Goal: Task Accomplishment & Management: Manage account settings

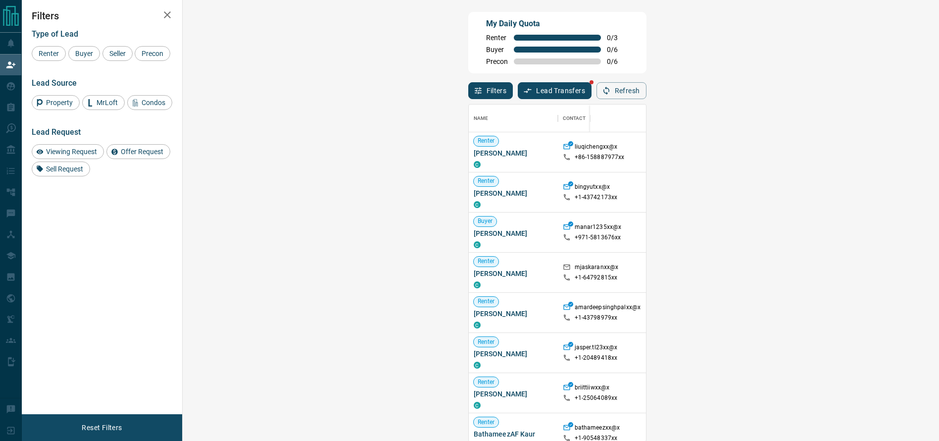
scroll to position [325, 724]
click at [3, 318] on div "Precon Worksheet" at bounding box center [46, 318] width 92 height 21
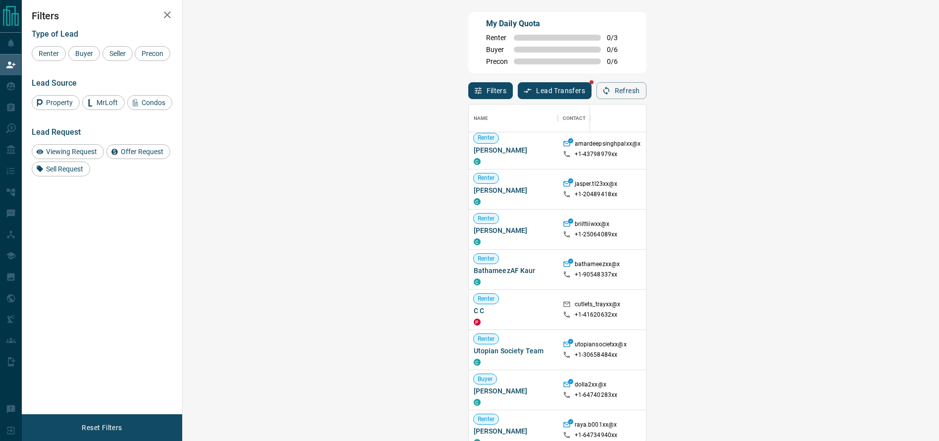
scroll to position [164, 0]
click at [665, 249] on div "Renter [PERSON_NAME] C bingyutxx@x +1- 43742173xx $2K - $2K [GEOGRAPHIC_DATA], …" at bounding box center [808, 268] width 679 height 521
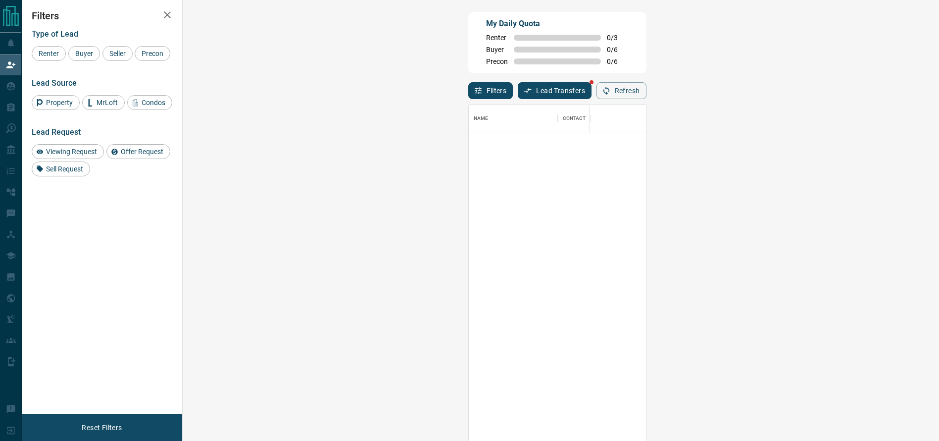
scroll to position [0, 0]
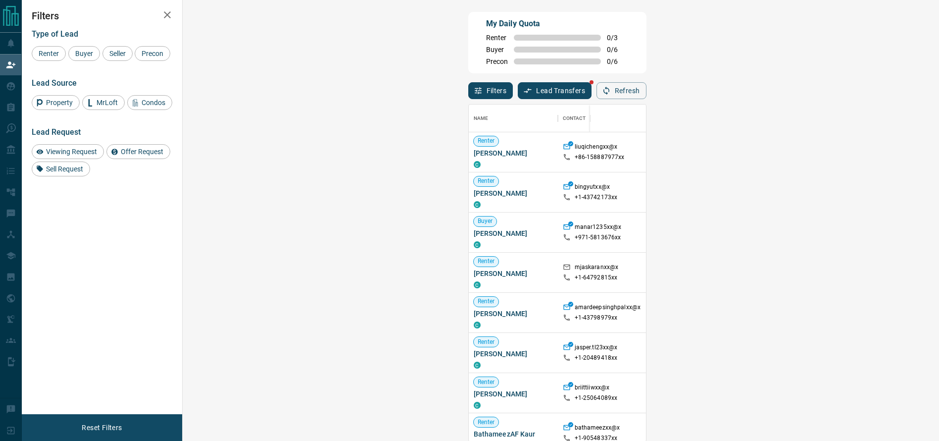
drag, startPoint x: 809, startPoint y: 90, endPoint x: 843, endPoint y: 102, distance: 36.0
click at [647, 91] on div "Filters Lead Transfers Refresh" at bounding box center [557, 86] width 178 height 26
click at [647, 101] on div "Name Contact Search Search Range Location Requests AI Status Recent Opportuniti…" at bounding box center [557, 270] width 178 height 343
click at [647, 95] on button "Refresh" at bounding box center [622, 90] width 50 height 17
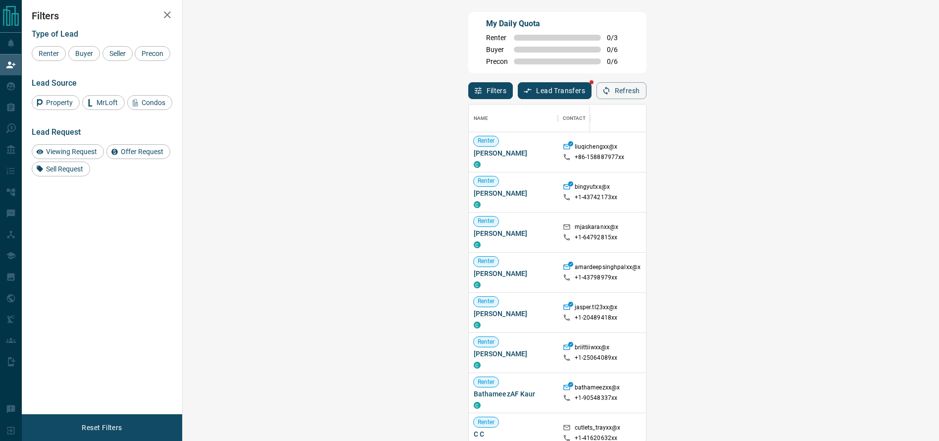
click at [751, 135] on div "[GEOGRAPHIC_DATA], [GEOGRAPHIC_DATA]" at bounding box center [790, 152] width 79 height 40
click at [840, 201] on div at bounding box center [879, 192] width 79 height 40
click at [840, 147] on div "Viewing Request ( 1 )" at bounding box center [879, 152] width 79 height 40
click at [898, 150] on strong "( 1 )" at bounding box center [901, 152] width 7 height 7
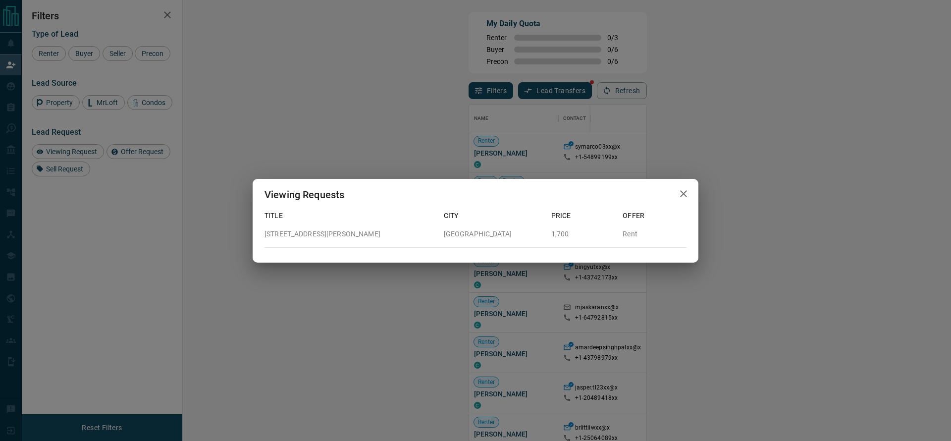
click at [675, 186] on div "Viewing Requests" at bounding box center [475, 195] width 446 height 32
click at [682, 189] on icon "button" at bounding box center [683, 194] width 12 height 12
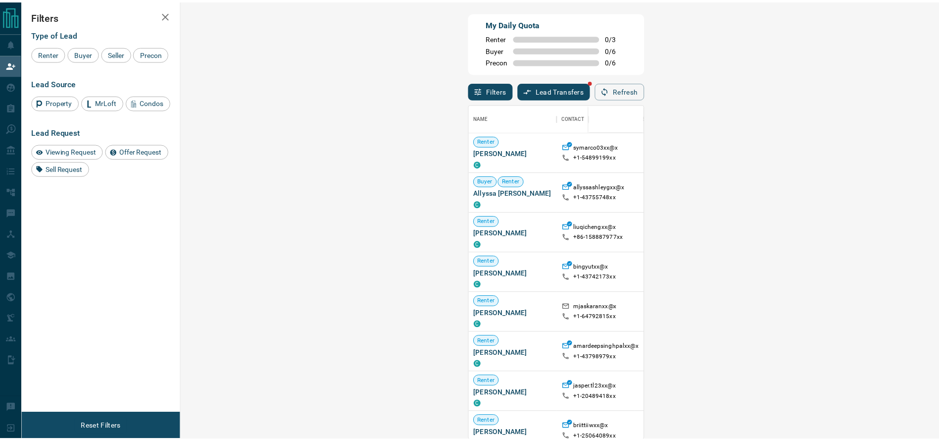
scroll to position [12, 12]
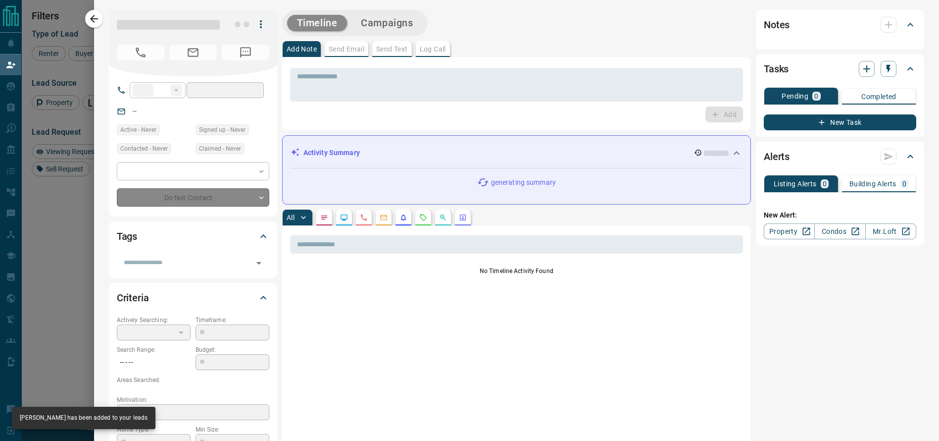
type input "**"
type input "**********"
type input "**"
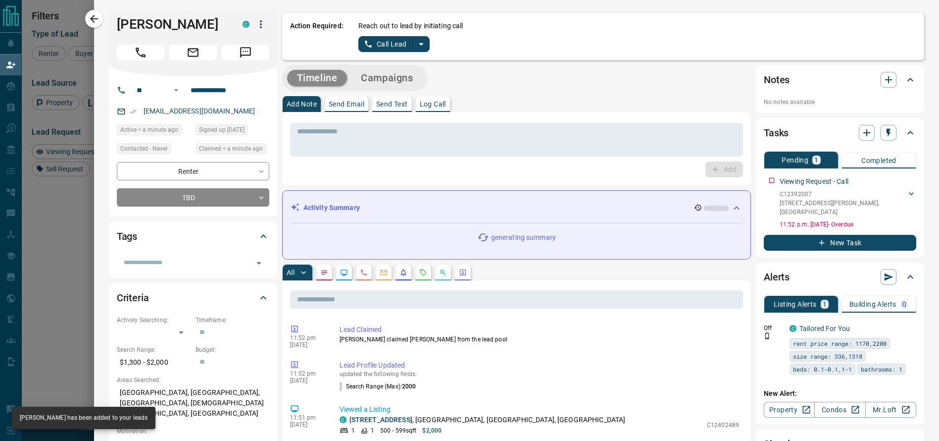
click at [415, 45] on icon "split button" at bounding box center [421, 44] width 12 height 12
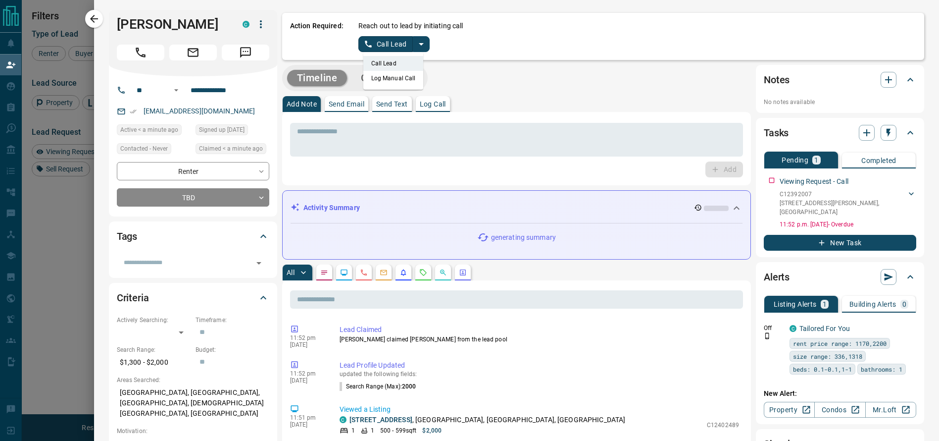
click at [386, 76] on li "Log Manual Call" at bounding box center [393, 78] width 60 height 15
click at [366, 50] on button "Log Manual Call" at bounding box center [390, 44] width 65 height 16
click at [364, 48] on button "Yes" at bounding box center [368, 43] width 20 height 15
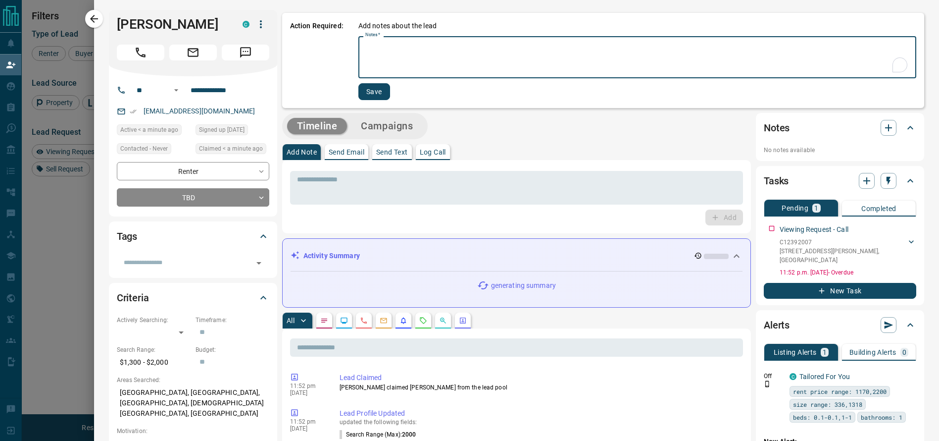
click at [365, 48] on textarea "Notes   *" at bounding box center [637, 58] width 544 height 34
type textarea "*"
type textarea "*********"
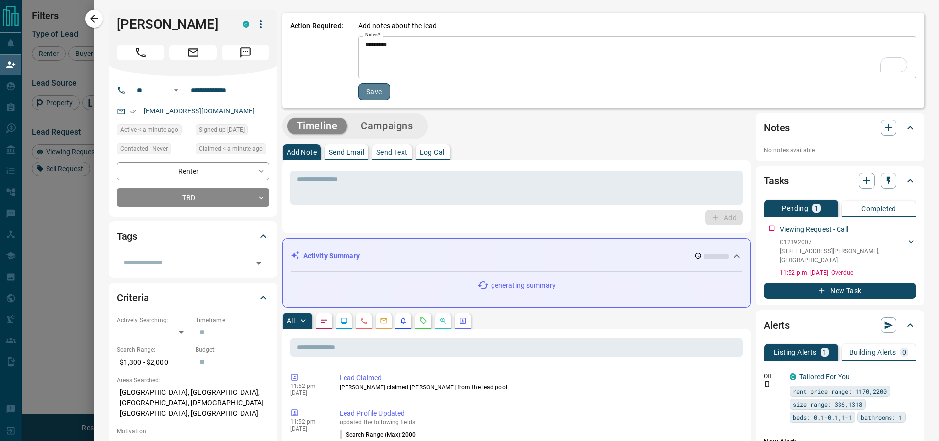
click at [361, 95] on button "Save" at bounding box center [374, 91] width 32 height 17
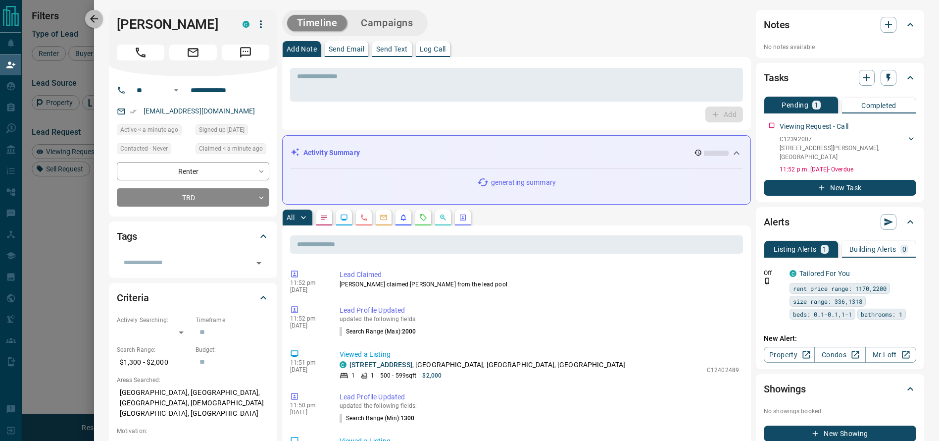
click at [93, 11] on button "button" at bounding box center [94, 19] width 18 height 18
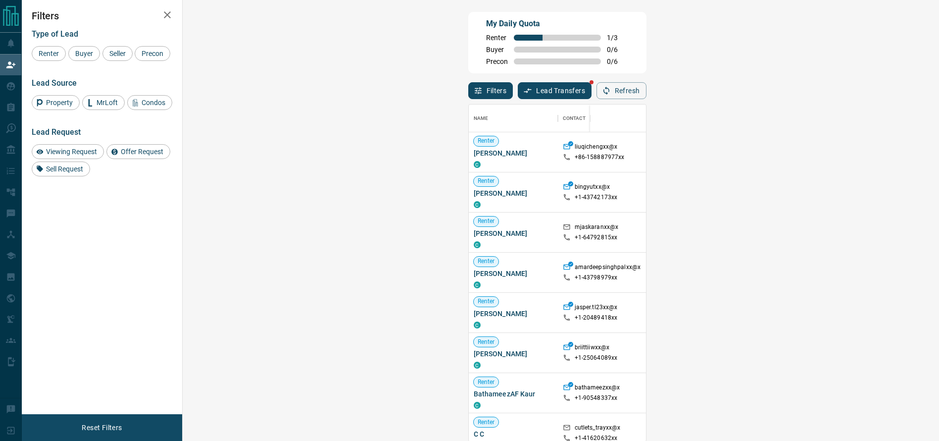
scroll to position [325, 724]
